Goal: Task Accomplishment & Management: Manage account settings

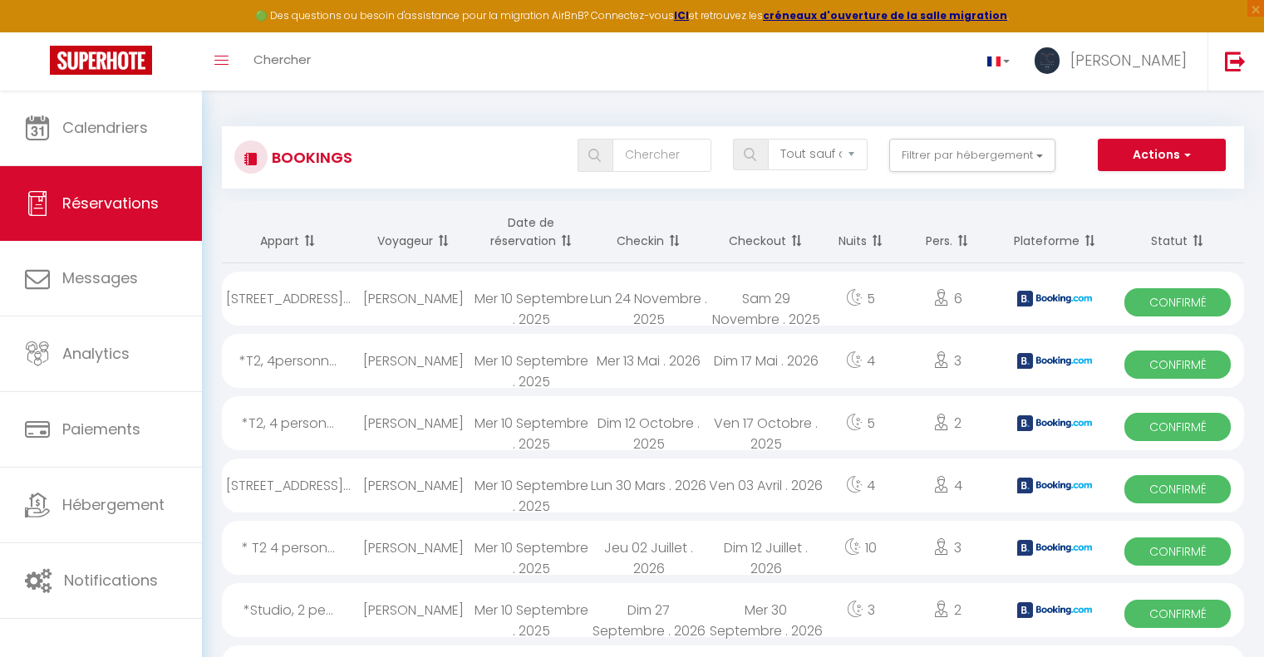
select select "not_cancelled"
click at [1221, 71] on link at bounding box center [1234, 61] width 55 height 58
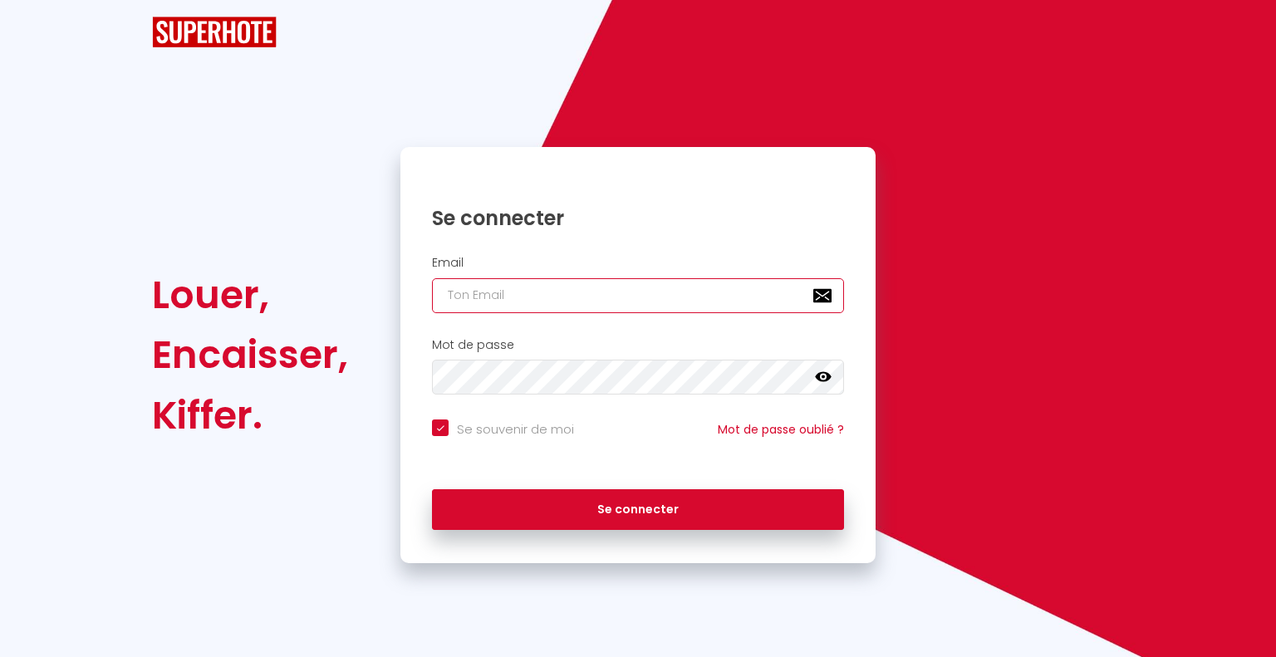
type input "[PERSON_NAME][EMAIL_ADDRESS][DOMAIN_NAME]"
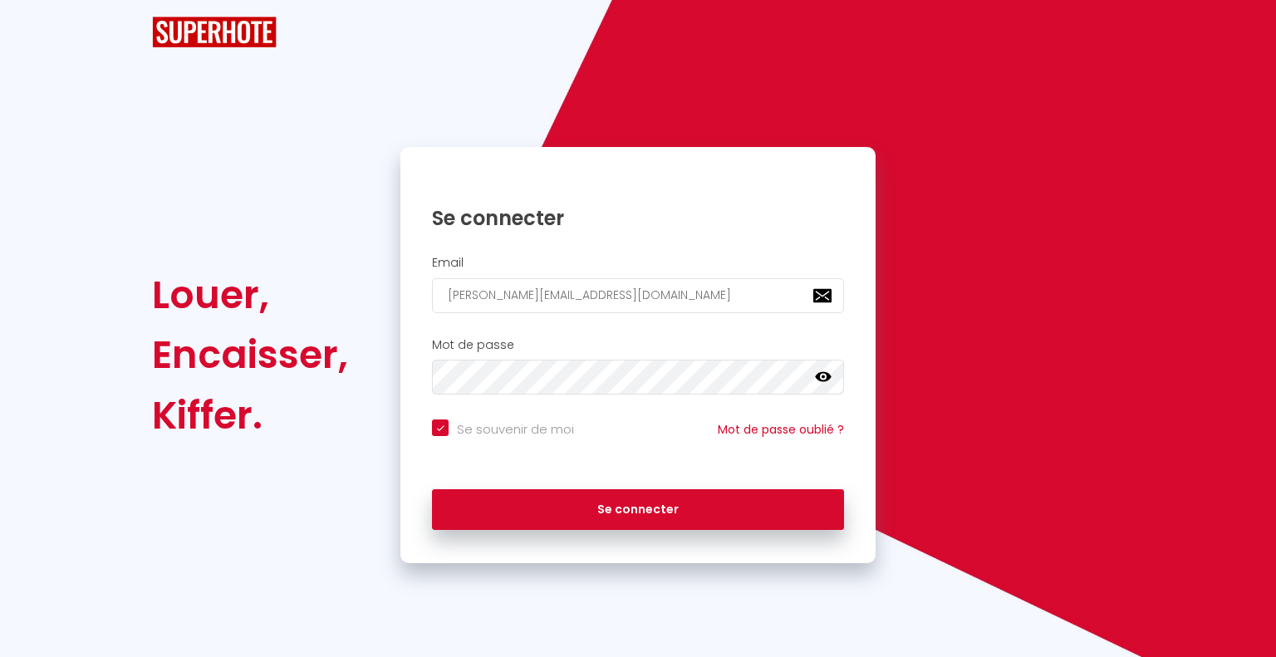
checkbox input "true"
click at [562, 278] on input "[PERSON_NAME][EMAIL_ADDRESS][DOMAIN_NAME]" at bounding box center [638, 295] width 412 height 35
type input "[EMAIL_ADDRESS][DOMAIN_NAME]"
checkbox input "true"
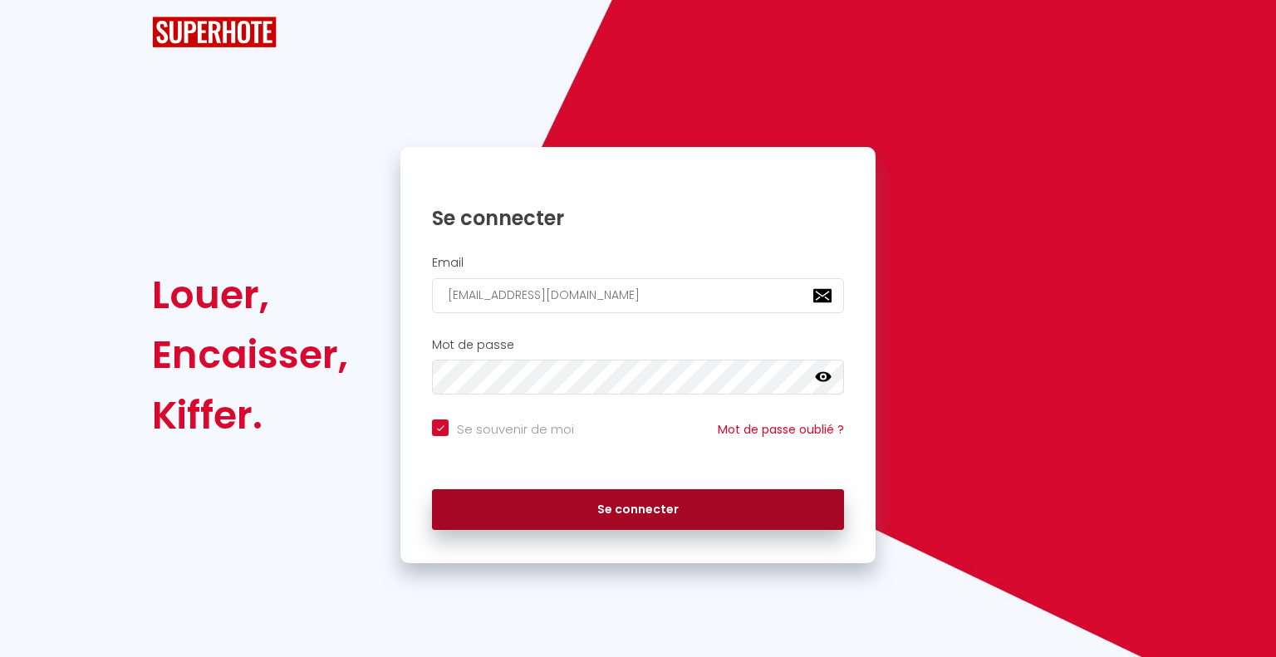
type input "[PERSON_NAME][EMAIL_ADDRESS][DOMAIN_NAME]"
click at [628, 489] on button "Se connecter" at bounding box center [638, 510] width 412 height 42
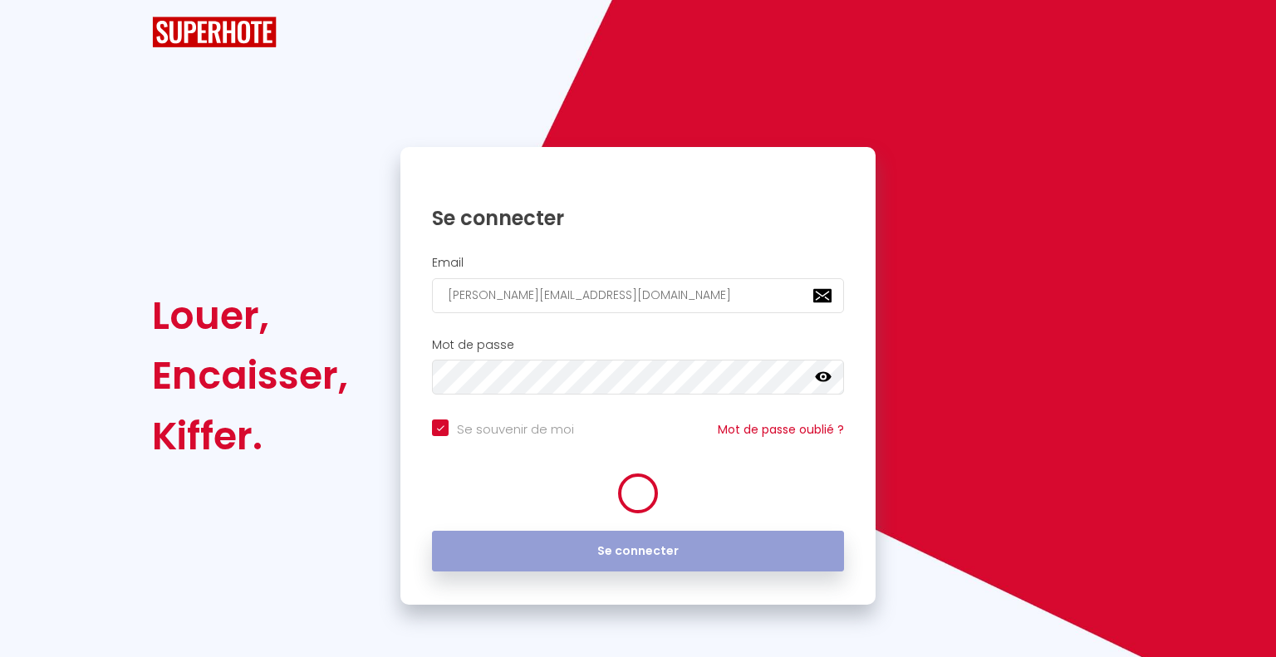
checkbox input "true"
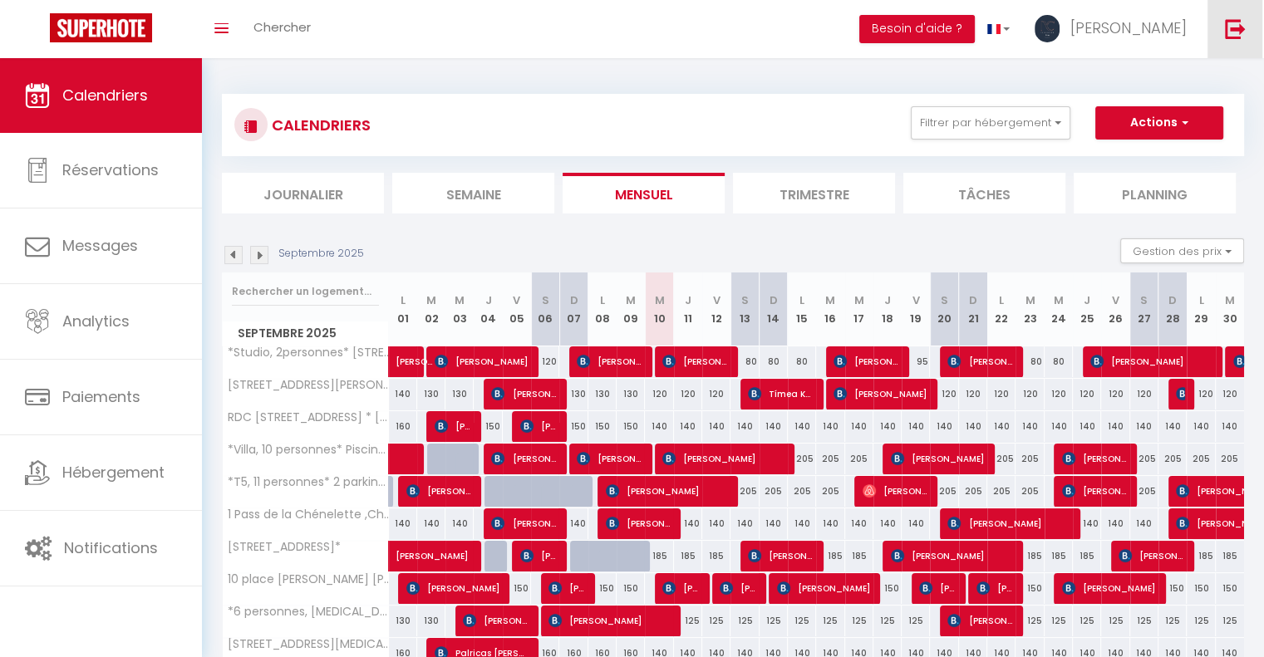
click at [1230, 32] on img at bounding box center [1235, 28] width 21 height 21
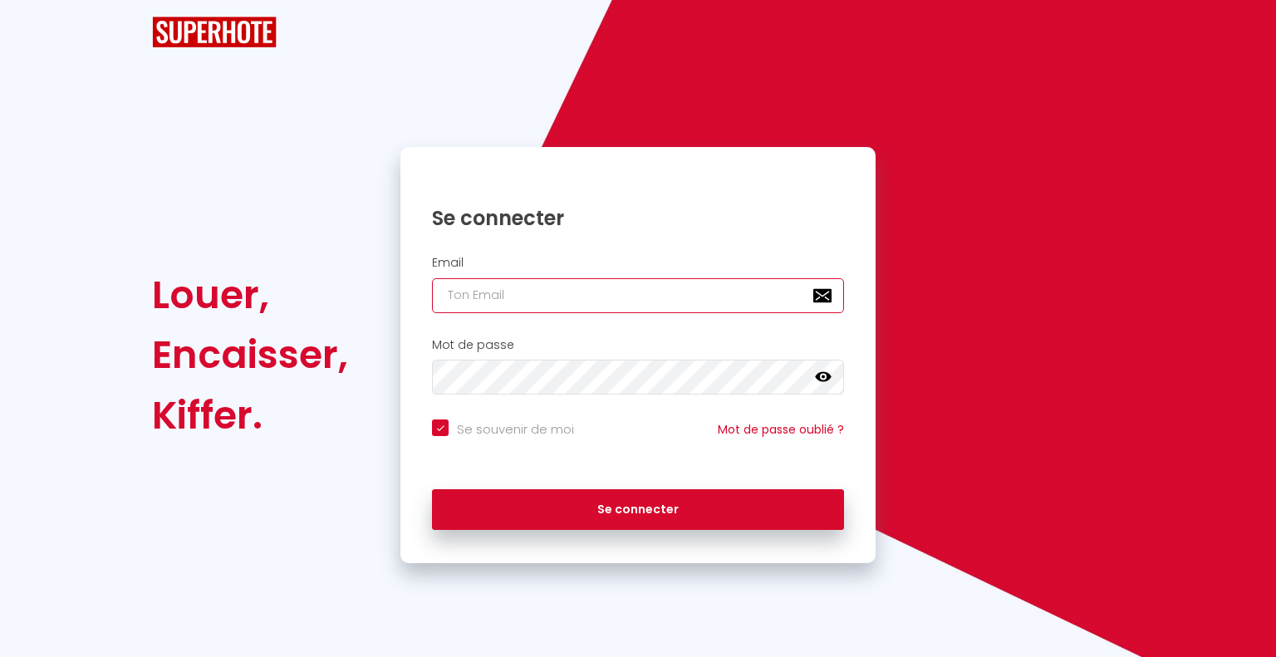
type input "[PERSON_NAME][EMAIL_ADDRESS][DOMAIN_NAME]"
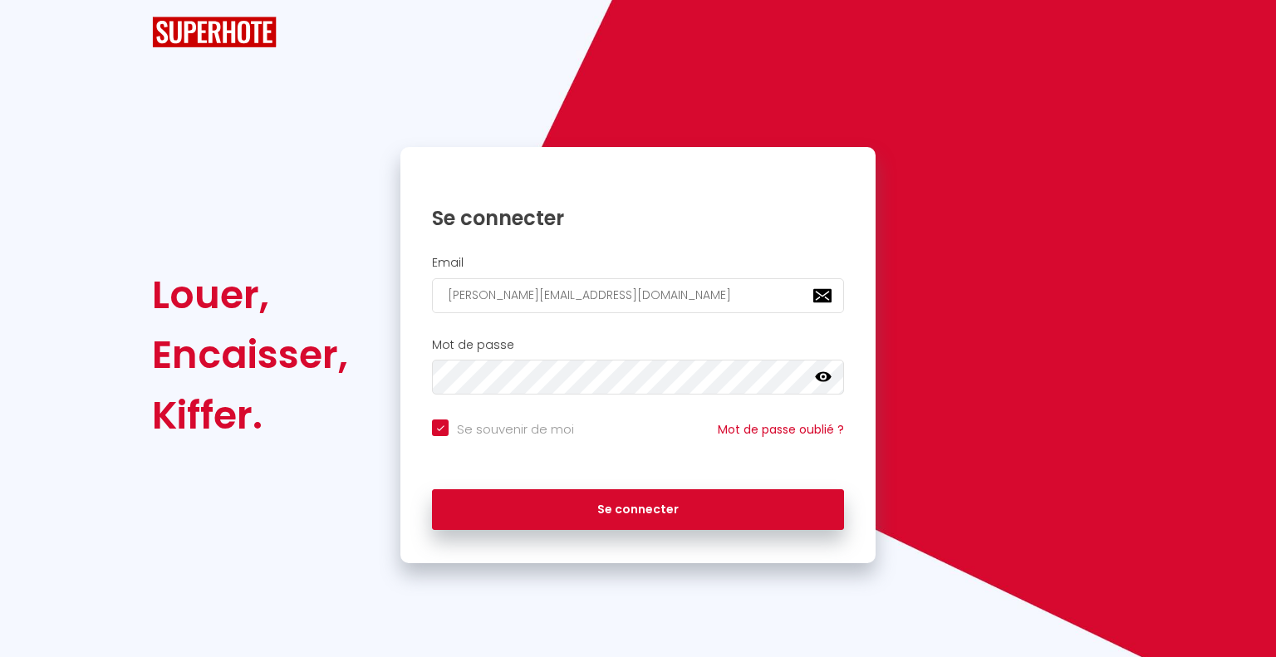
checkbox input "true"
click at [578, 293] on input "[PERSON_NAME][EMAIL_ADDRESS][DOMAIN_NAME]" at bounding box center [638, 295] width 412 height 35
type input "[EMAIL_ADDRESS][DOMAIN_NAME]"
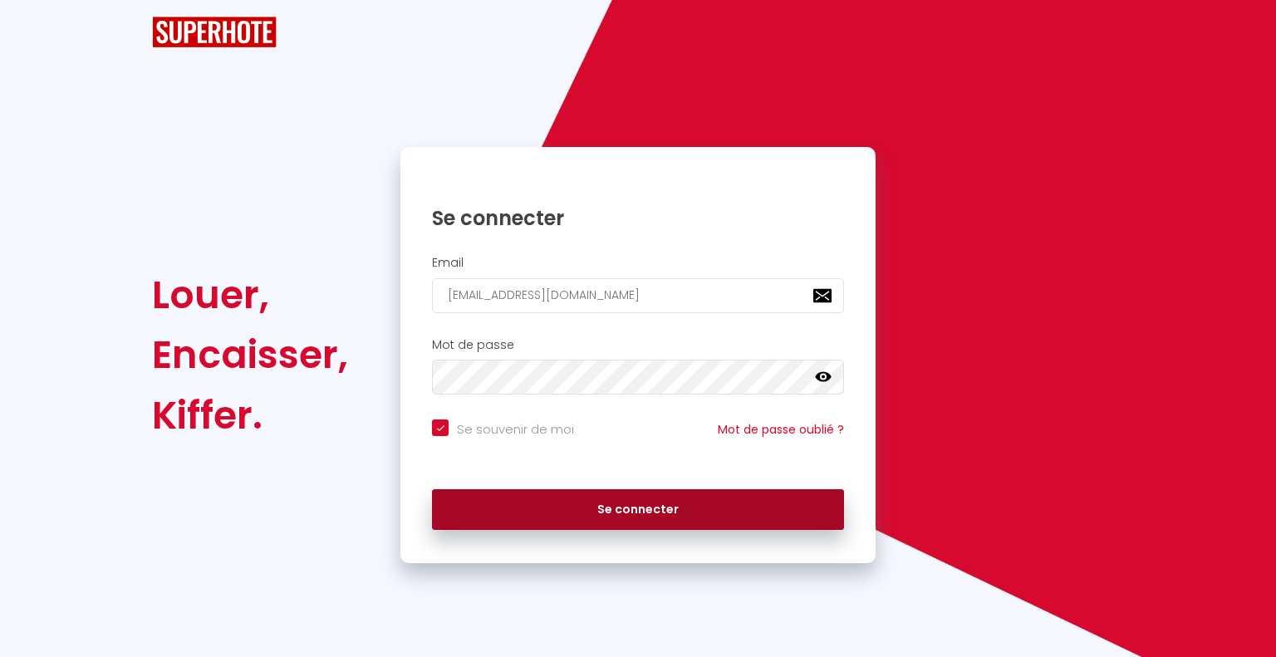
click at [620, 512] on button "Se connecter" at bounding box center [638, 510] width 412 height 42
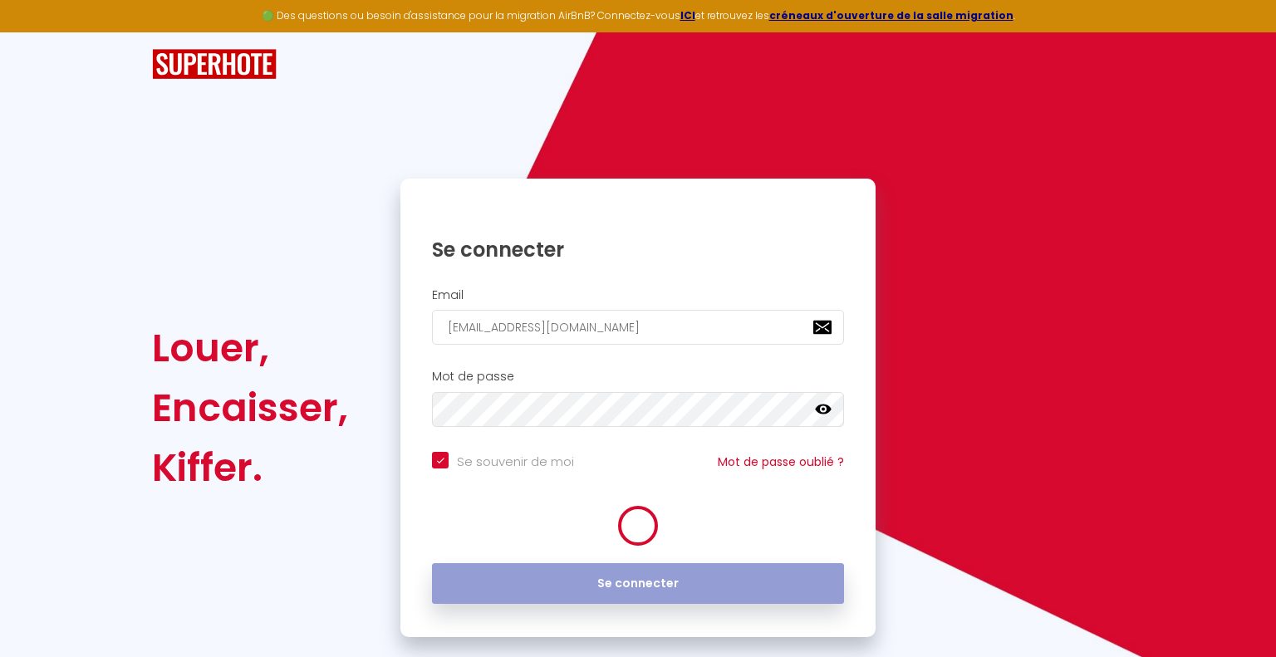
checkbox input "true"
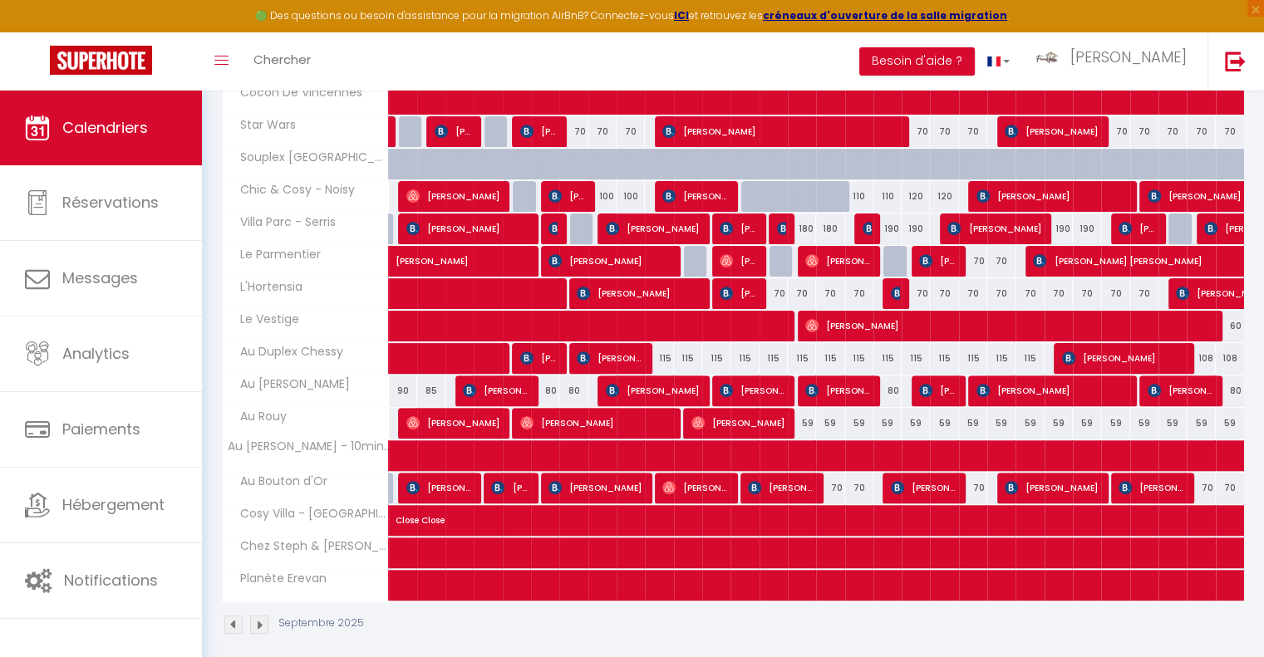
scroll to position [434, 0]
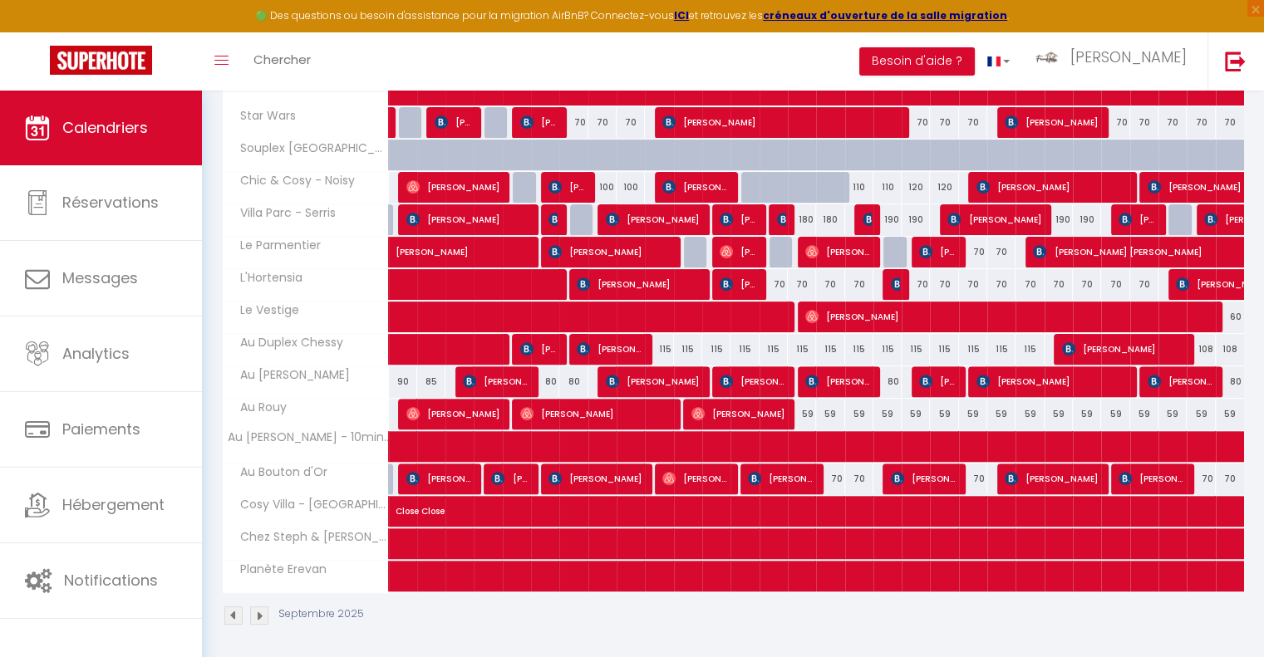
click at [662, 343] on div "115" at bounding box center [659, 349] width 28 height 31
type input "115"
type input "Mer 10 Septembre 2025"
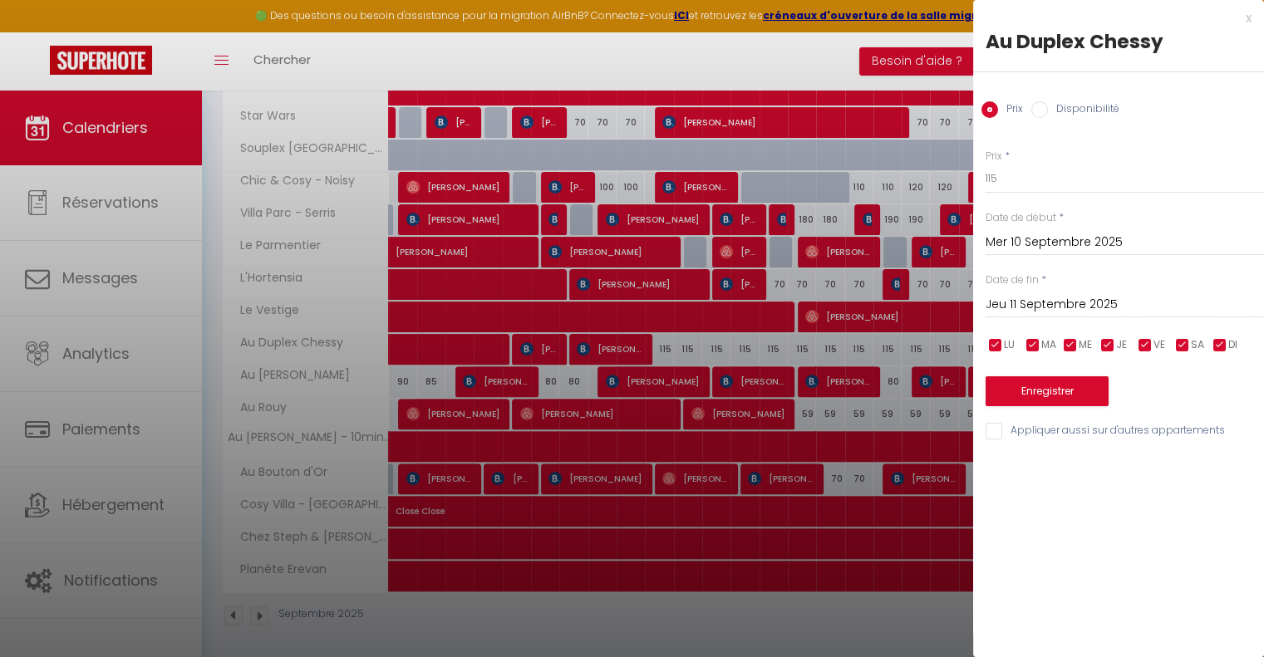
click at [1094, 298] on input "Jeu 11 Septembre 2025" at bounding box center [1124, 305] width 278 height 22
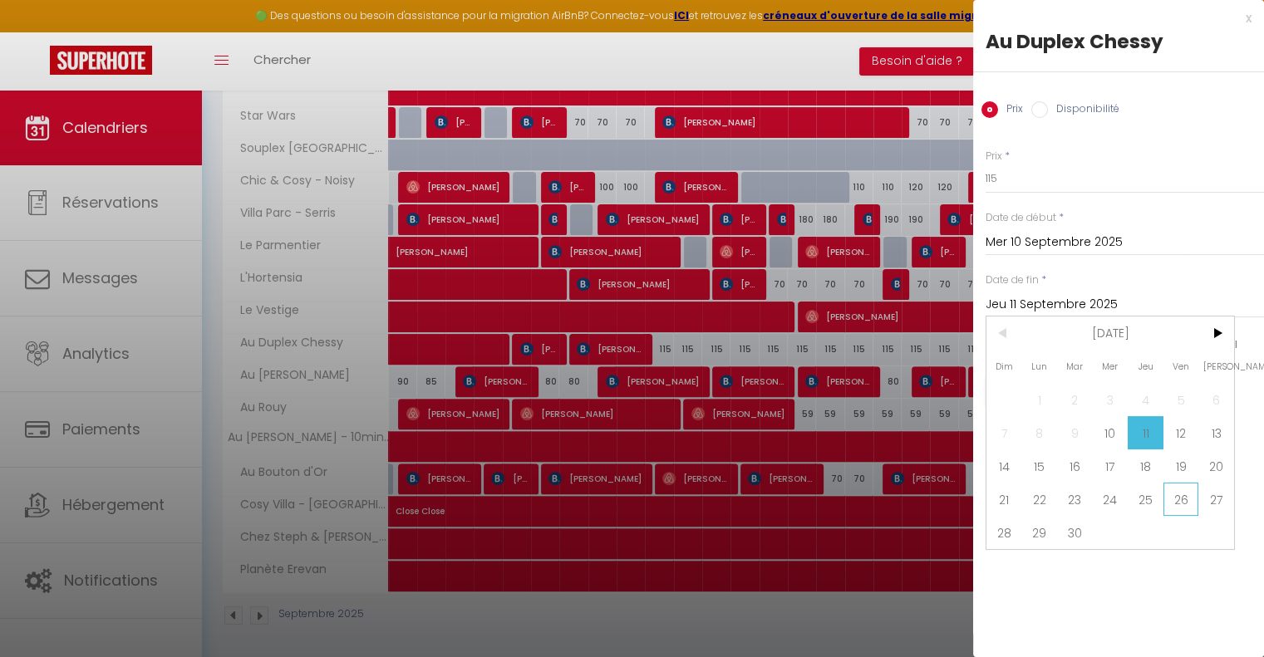
click at [1174, 498] on span "26" at bounding box center [1181, 499] width 36 height 33
type input "Ven 26 Septembre 2025"
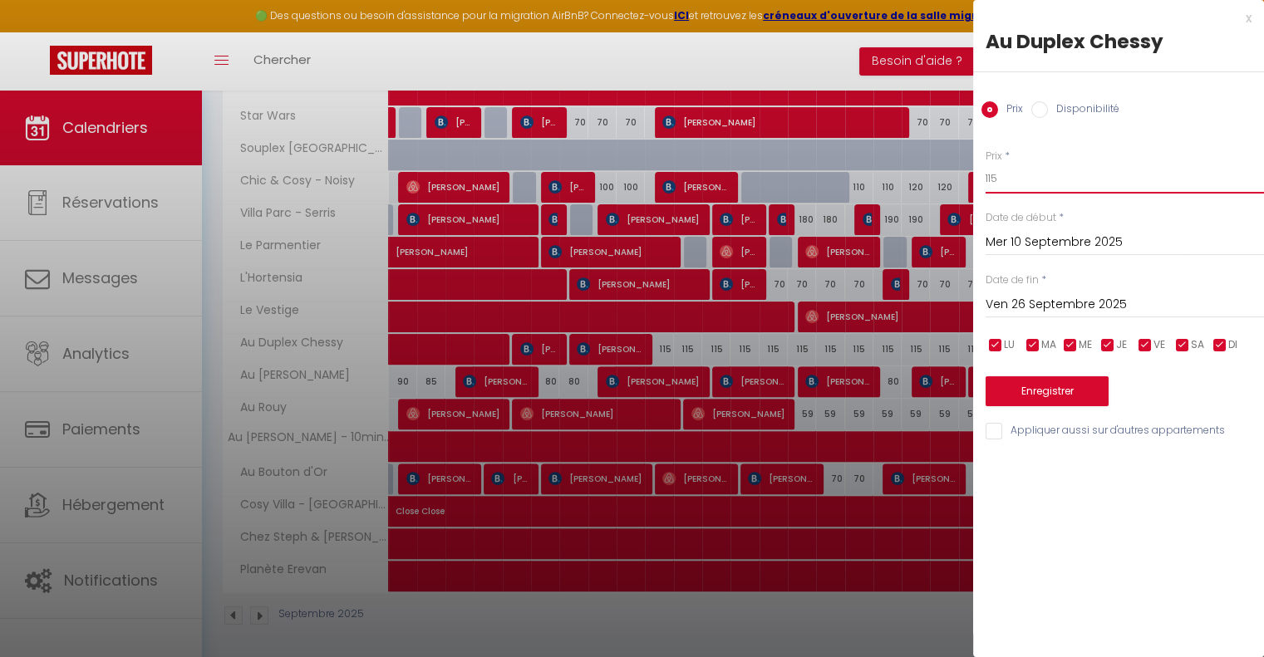
drag, startPoint x: 1009, startPoint y: 171, endPoint x: 927, endPoint y: 171, distance: 81.4
click at [927, 171] on body "🟢 Des questions ou besoin d'assistance pour la migration AirBnB? Connectez-vous…" at bounding box center [632, 159] width 1264 height 1005
type input "100"
click at [1059, 398] on button "Enregistrer" at bounding box center [1046, 391] width 123 height 30
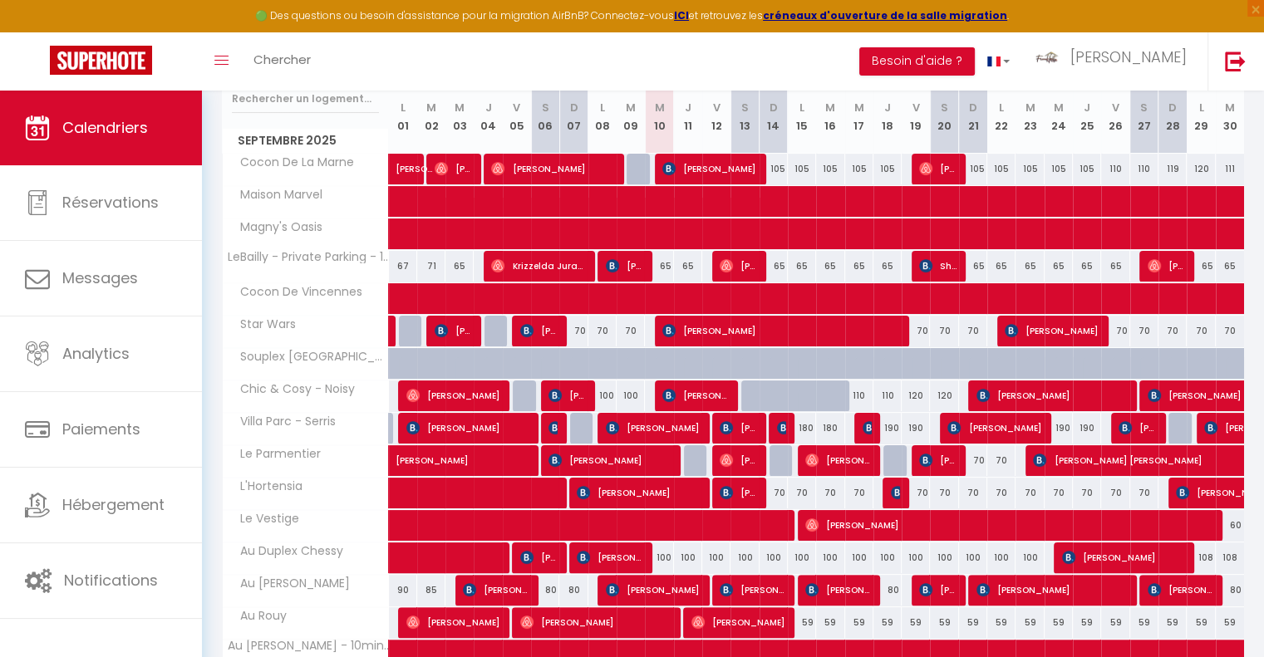
scroll to position [184, 0]
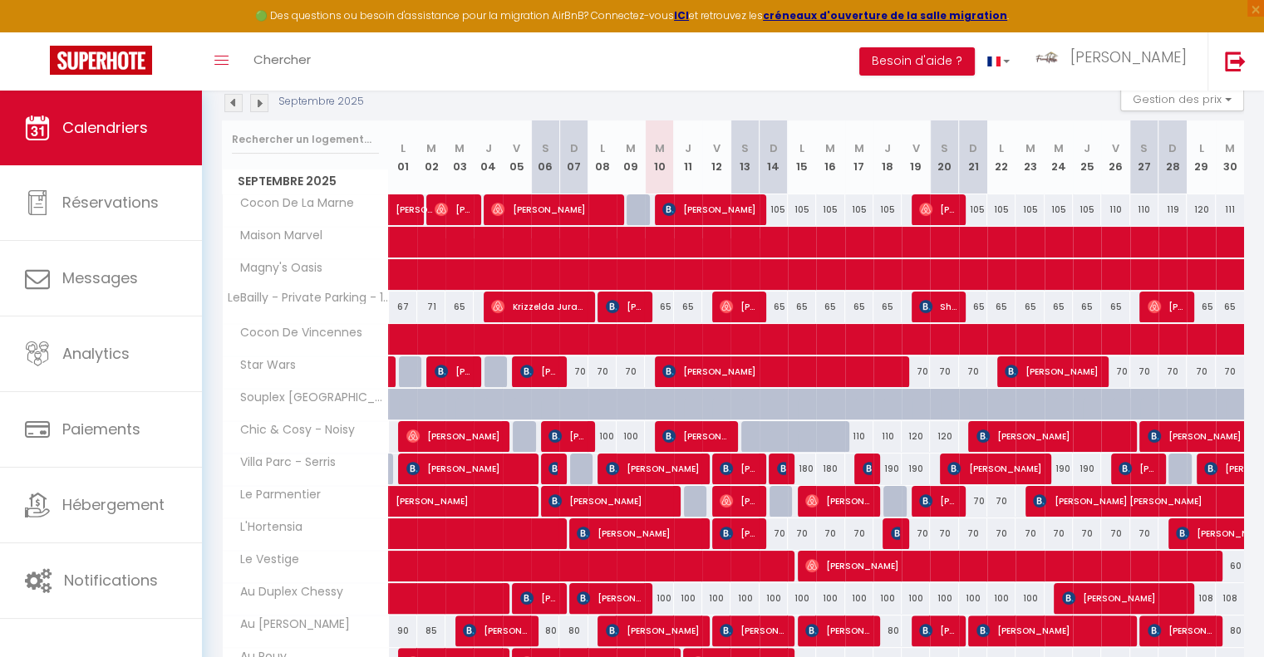
click at [260, 109] on img at bounding box center [259, 103] width 18 height 18
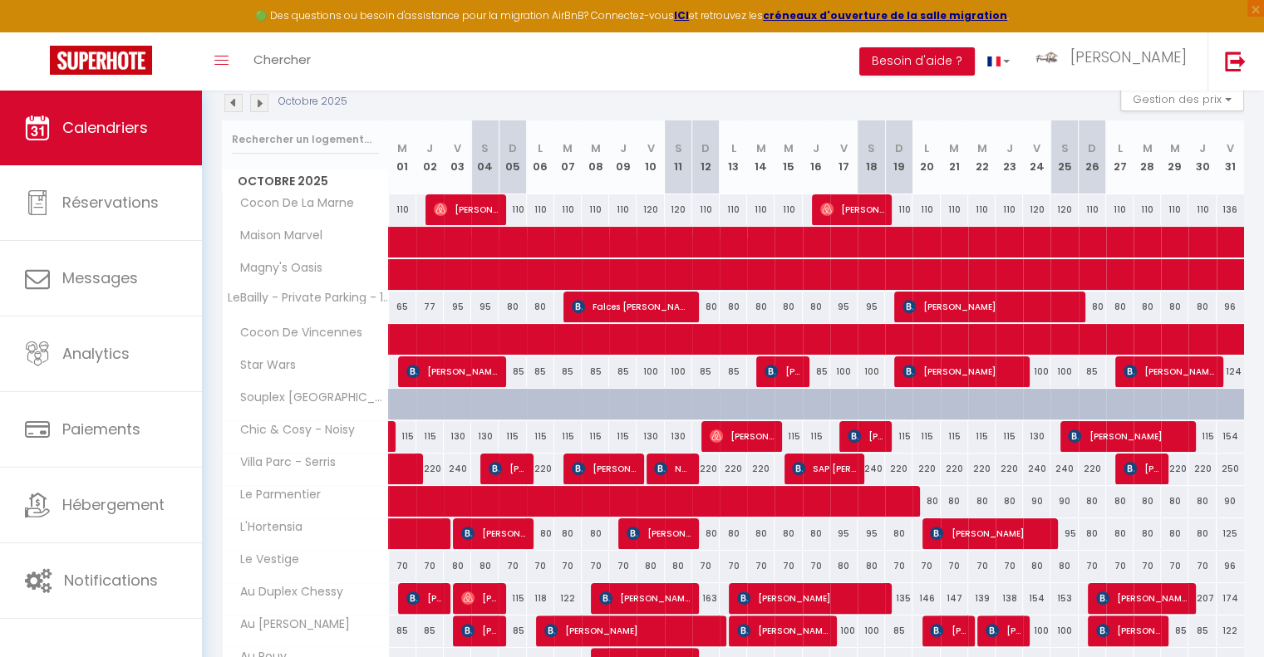
click at [260, 109] on img at bounding box center [259, 103] width 18 height 18
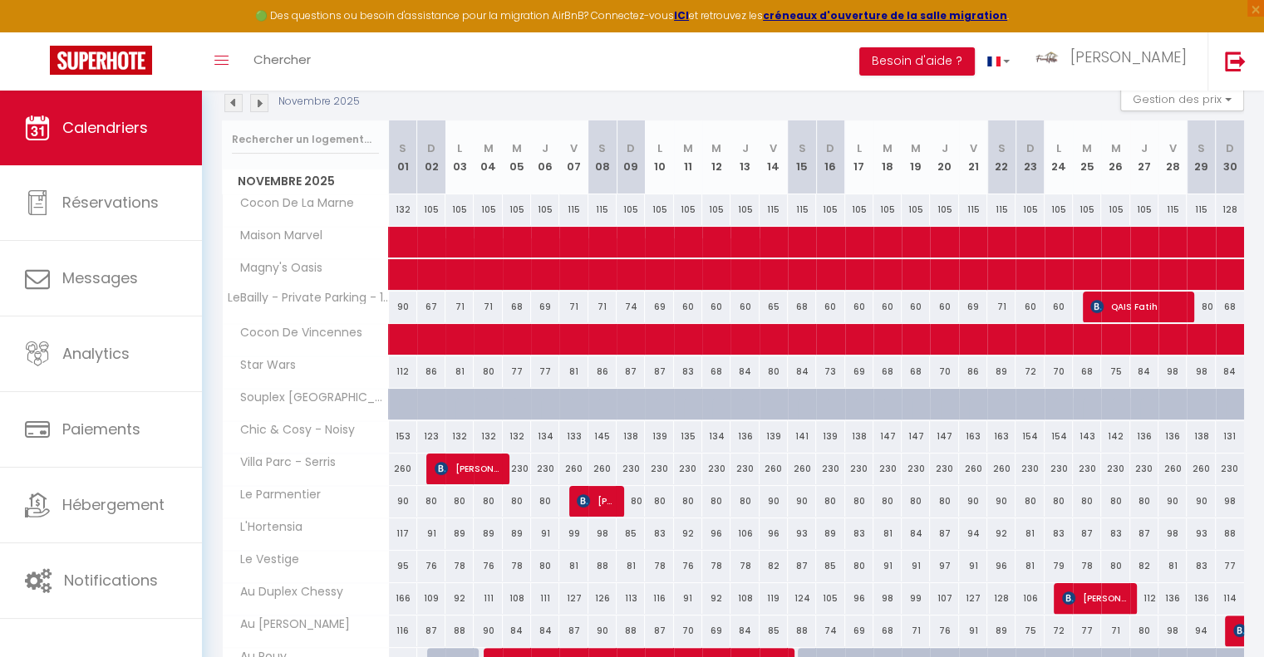
click at [260, 109] on img at bounding box center [259, 103] width 18 height 18
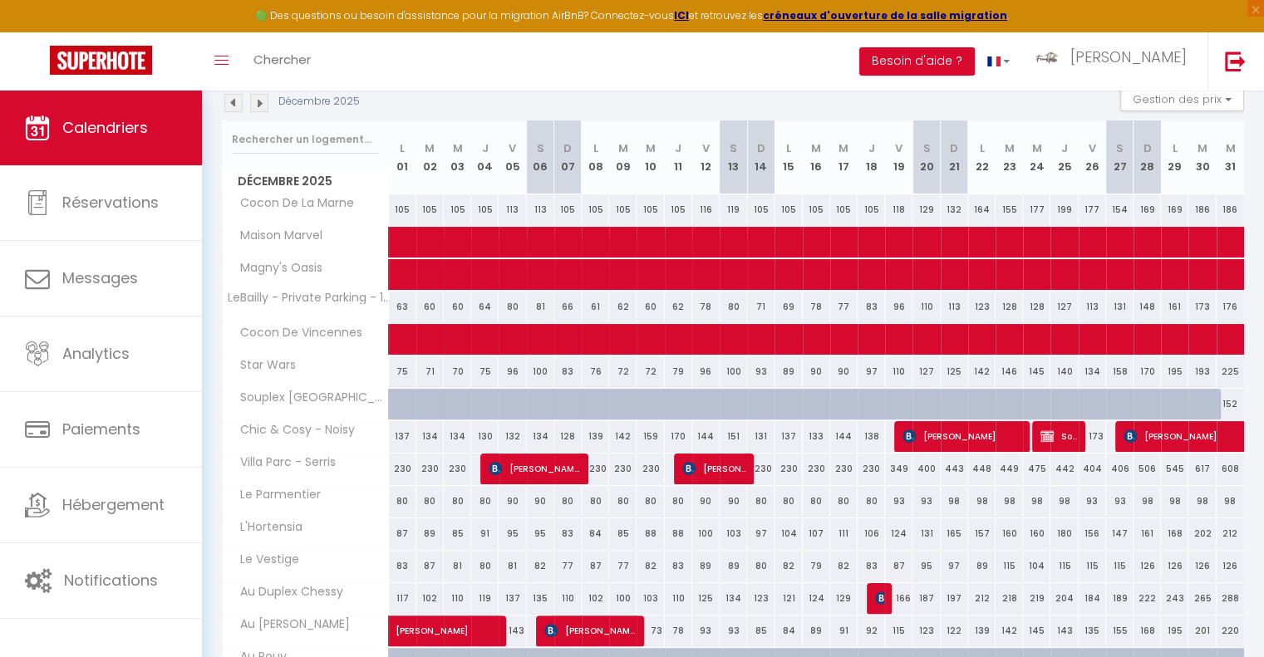
click at [260, 109] on img at bounding box center [259, 103] width 18 height 18
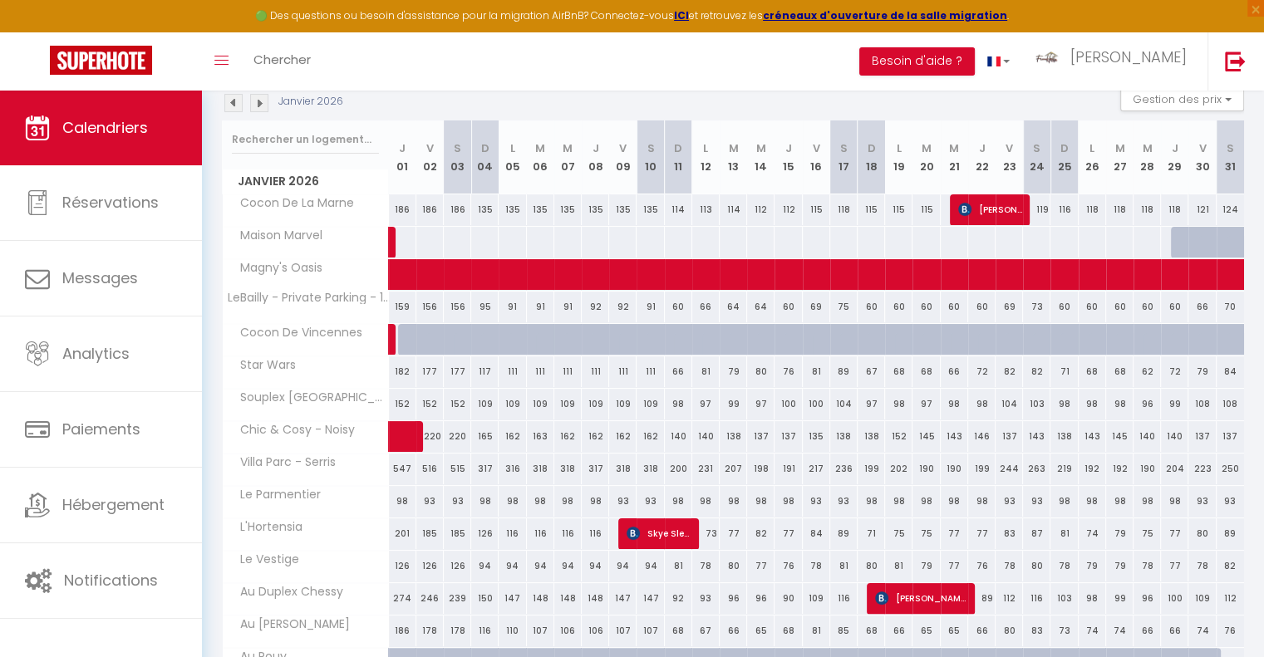
click at [260, 109] on img at bounding box center [259, 103] width 18 height 18
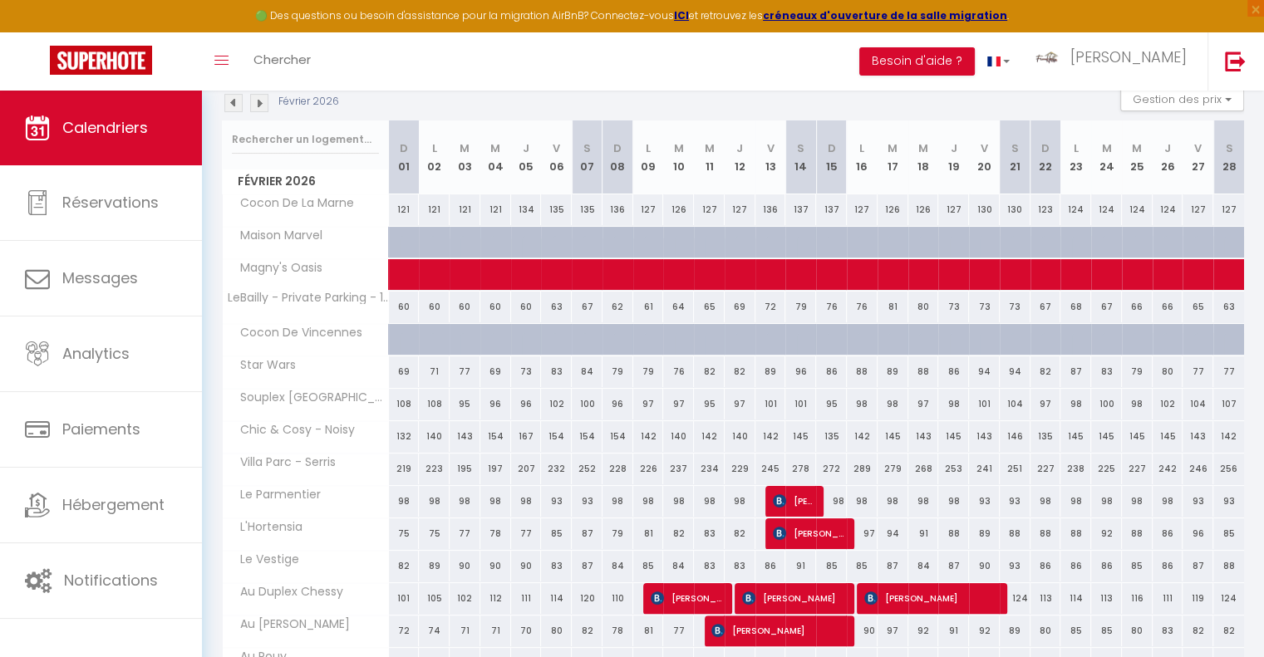
click at [260, 109] on img at bounding box center [259, 103] width 18 height 18
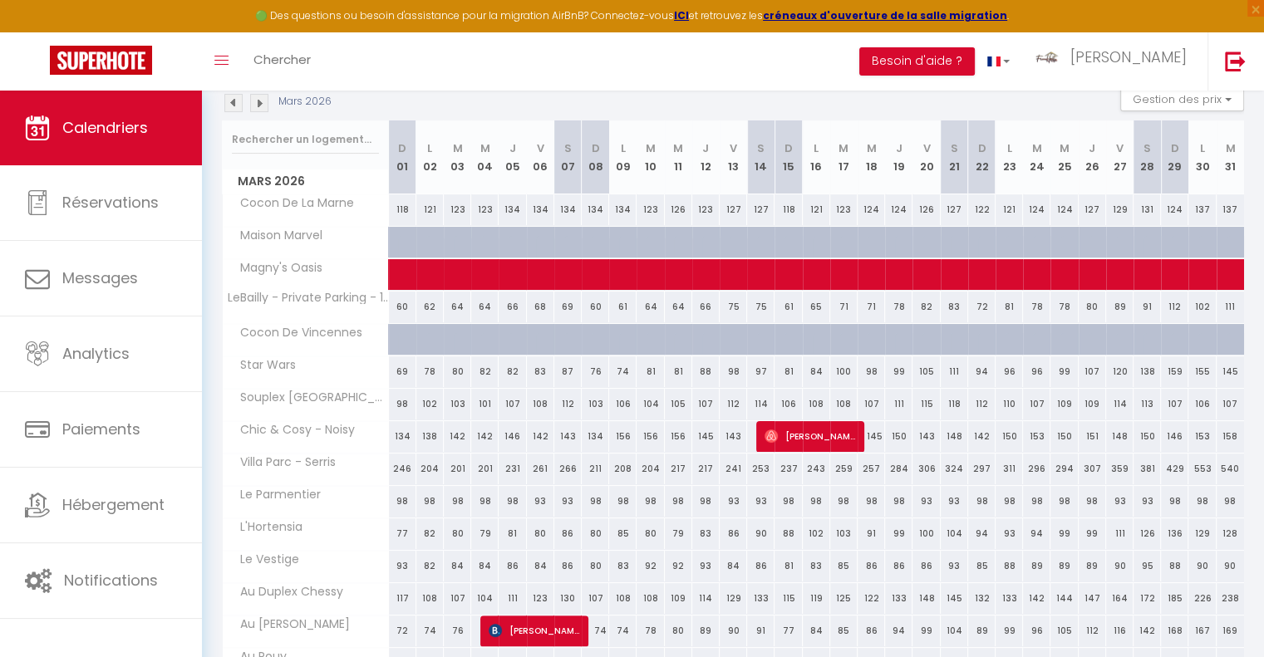
click at [241, 107] on img at bounding box center [233, 103] width 18 height 18
